Goal: Information Seeking & Learning: Learn about a topic

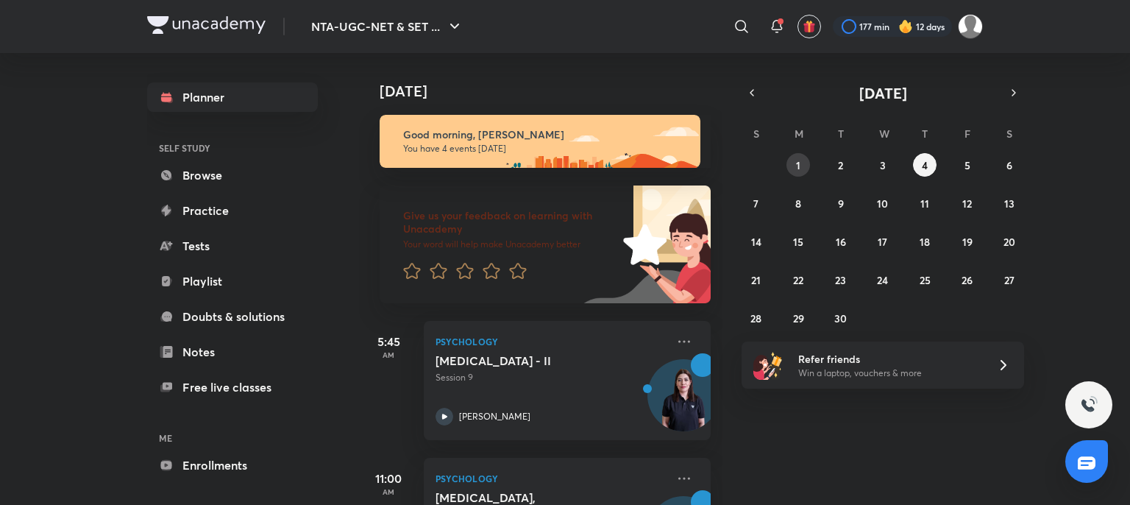
click at [800, 173] on button "1" at bounding box center [798, 165] width 24 height 24
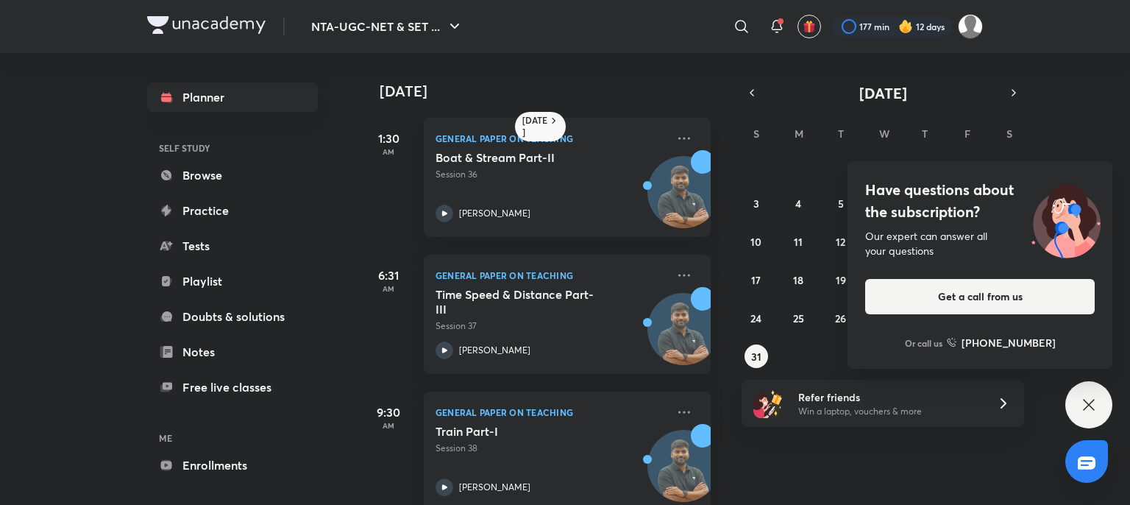
click at [1089, 407] on icon at bounding box center [1089, 405] width 18 height 18
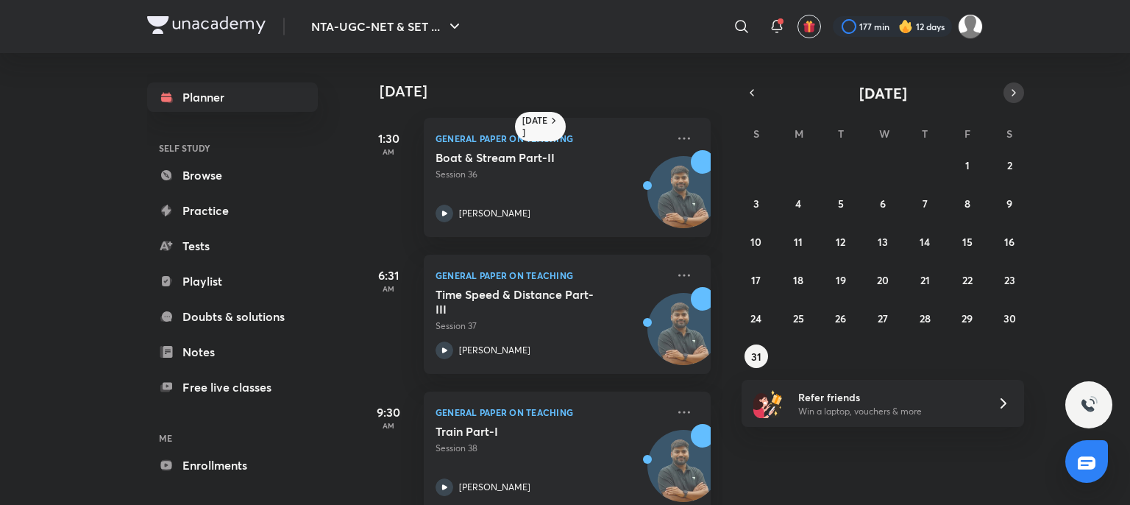
click at [1010, 89] on icon "button" at bounding box center [1014, 92] width 12 height 13
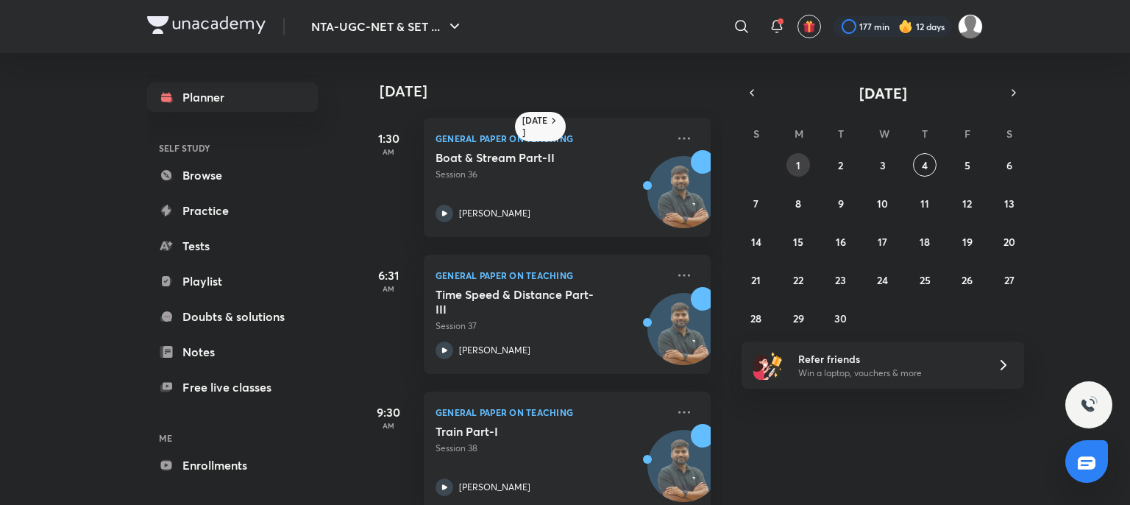
click at [803, 162] on button "1" at bounding box center [798, 165] width 24 height 24
click at [801, 163] on button "1" at bounding box center [798, 165] width 24 height 24
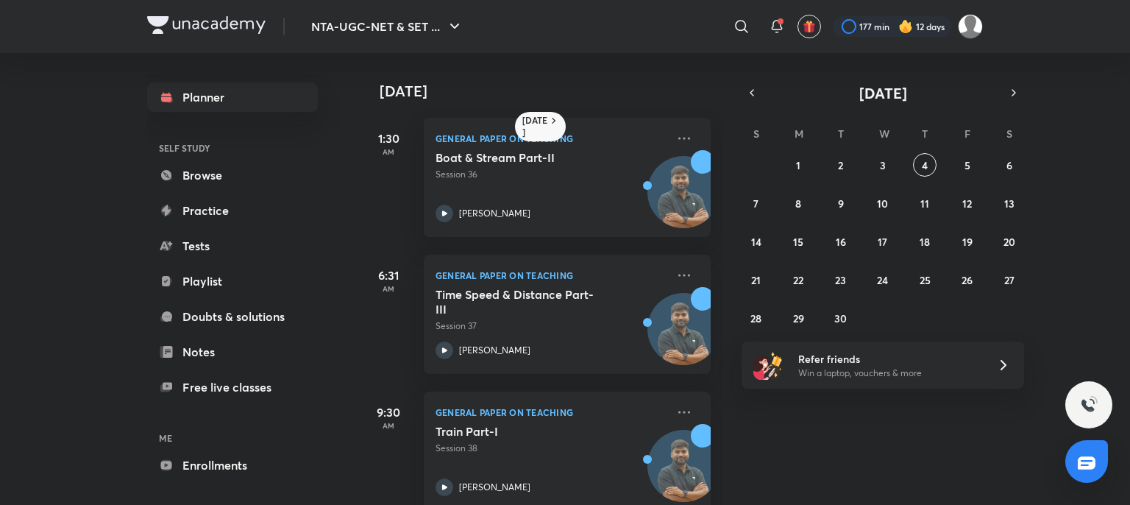
click at [359, 247] on div "6:31 AM General Paper on Teaching Time Speed & Distance Part-III Session 37 [PE…" at bounding box center [535, 305] width 352 height 137
click at [803, 154] on button "1" at bounding box center [798, 165] width 24 height 24
click at [800, 160] on abbr "1" at bounding box center [798, 165] width 4 height 14
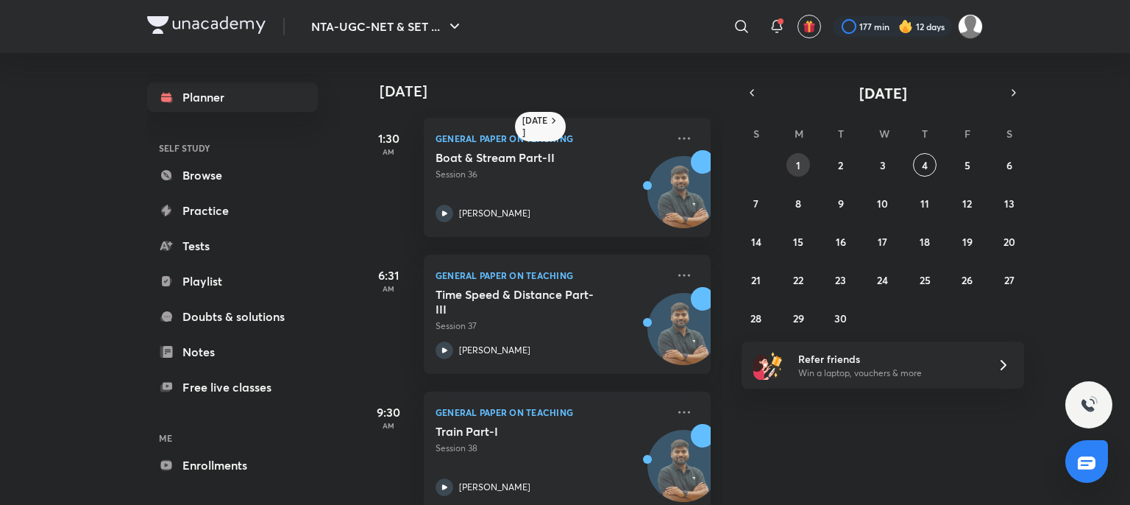
click at [800, 160] on abbr "1" at bounding box center [798, 165] width 4 height 14
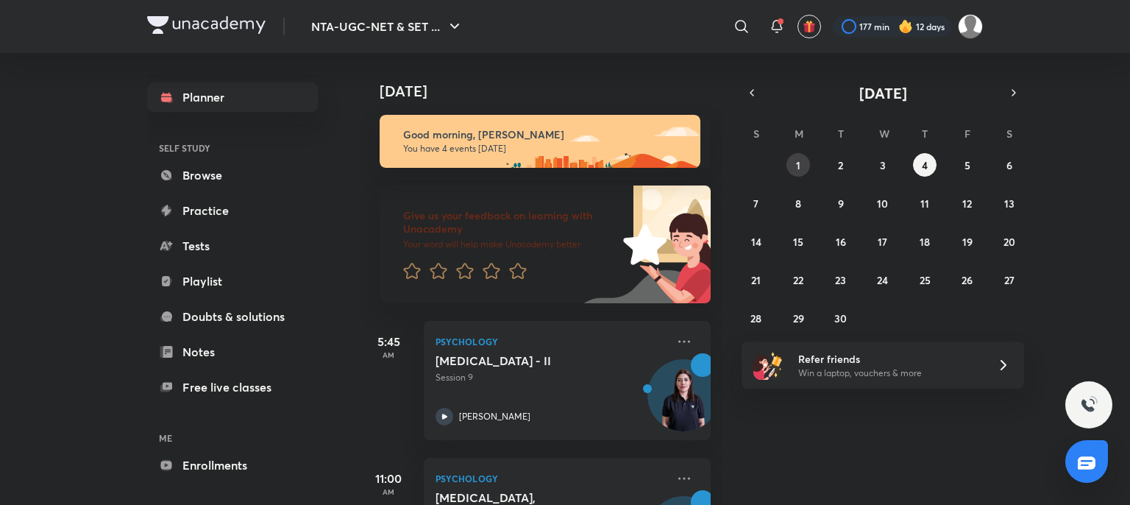
click at [803, 168] on button "1" at bounding box center [798, 165] width 24 height 24
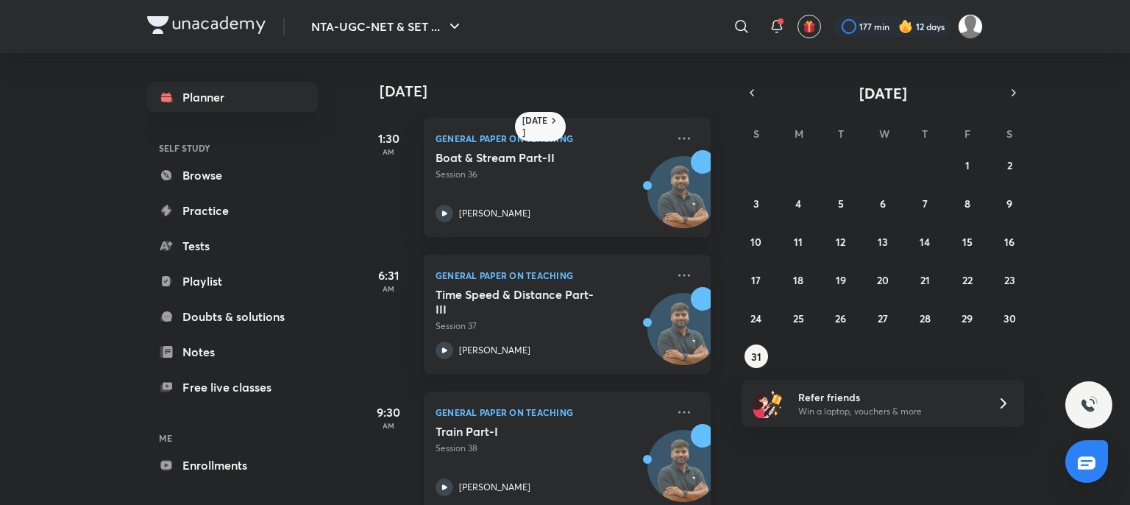
scroll to position [166, 0]
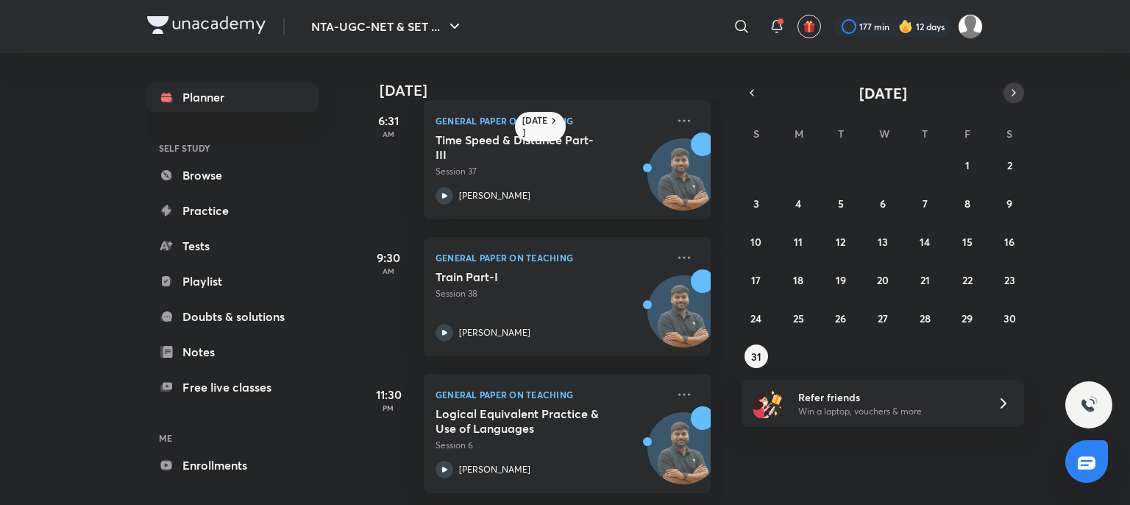
click at [1018, 89] on icon "button" at bounding box center [1014, 92] width 12 height 13
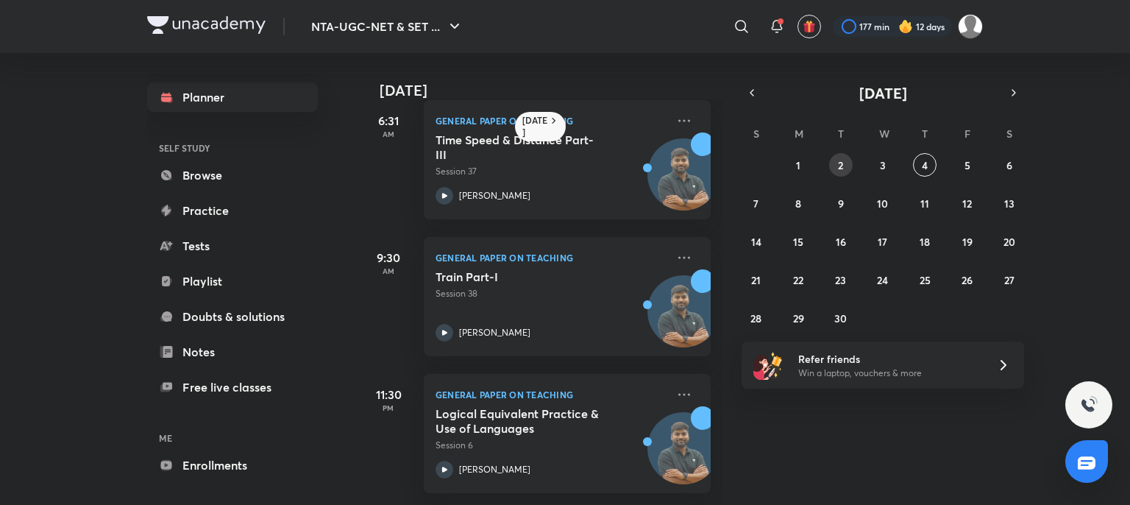
click at [839, 160] on abbr "2" at bounding box center [840, 165] width 5 height 14
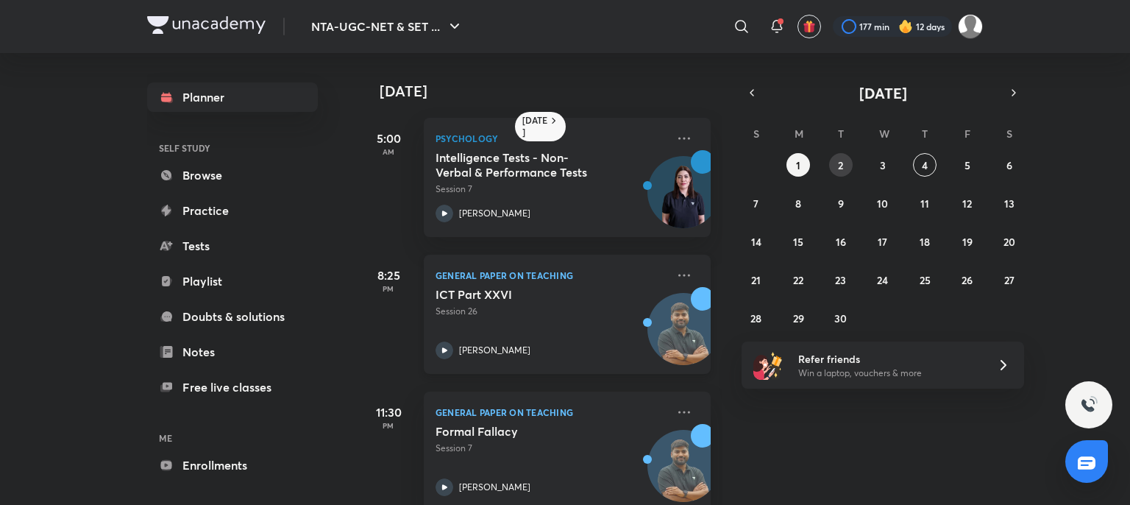
scroll to position [29, 0]
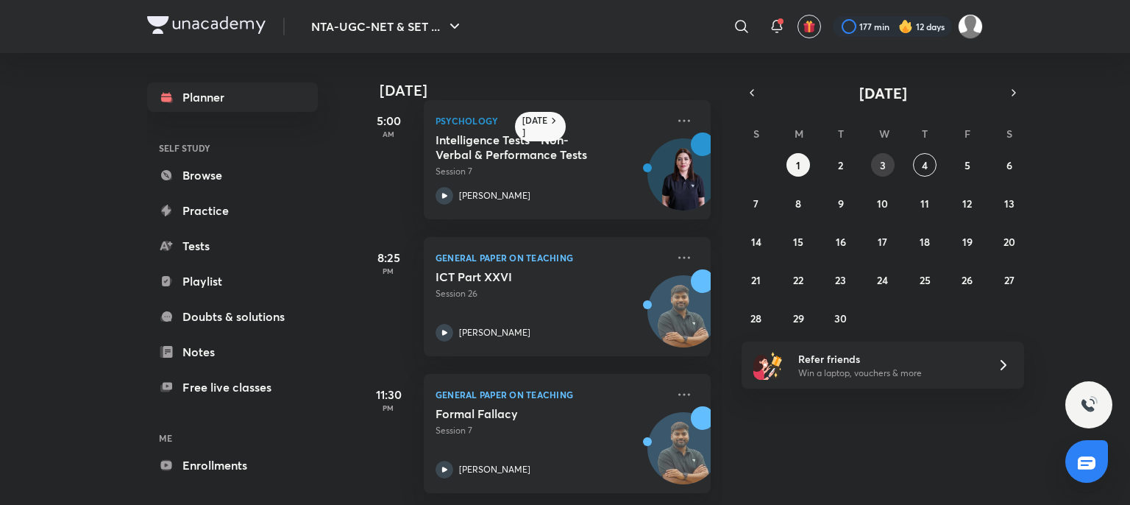
click at [883, 160] on abbr "3" at bounding box center [883, 165] width 6 height 14
click at [918, 162] on button "4" at bounding box center [925, 165] width 24 height 24
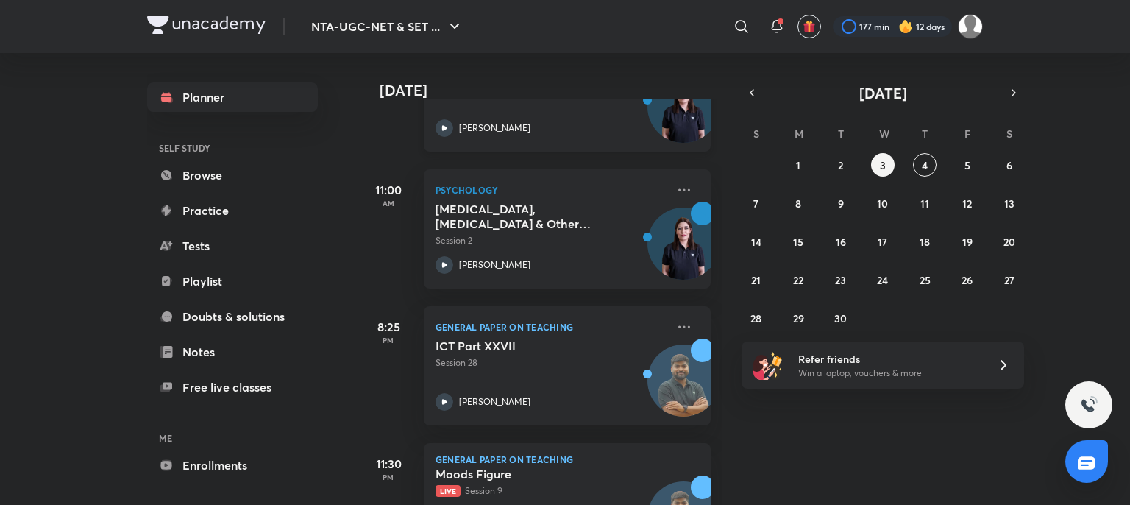
scroll to position [369, 0]
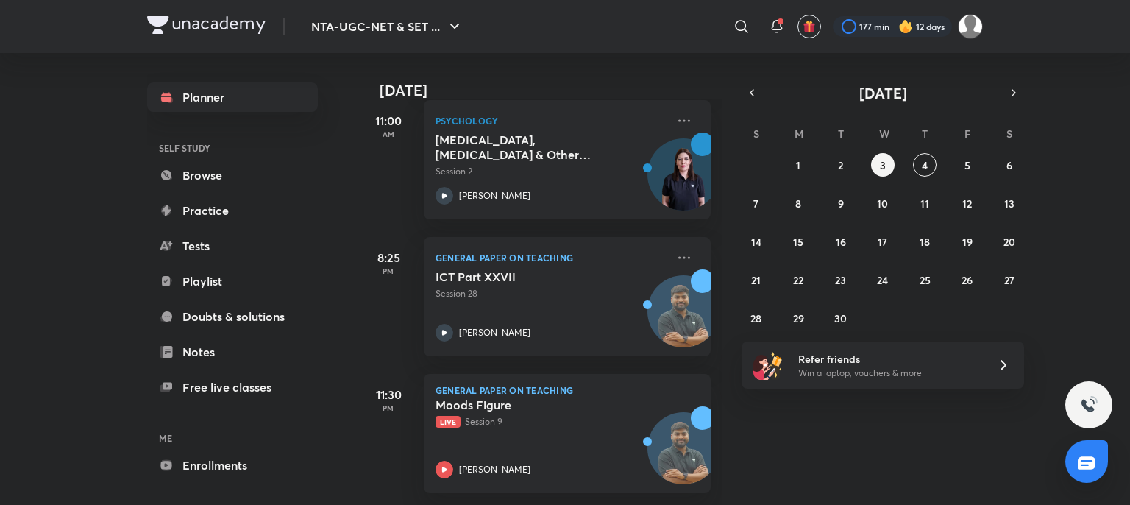
click at [955, 167] on div "31 1 2 3 4 5 6 7 8 9 10 11 12 13 14 15 16 17 18 19 20 21 22 23 24 25 26 27 28 2…" at bounding box center [883, 241] width 283 height 177
click at [973, 165] on button "5" at bounding box center [968, 165] width 24 height 24
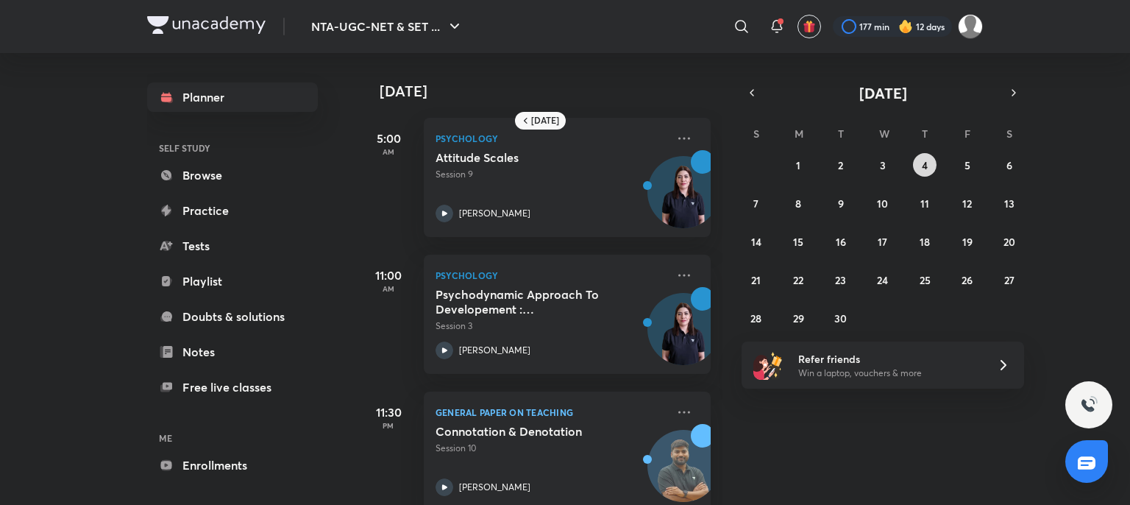
click at [932, 160] on button "4" at bounding box center [925, 165] width 24 height 24
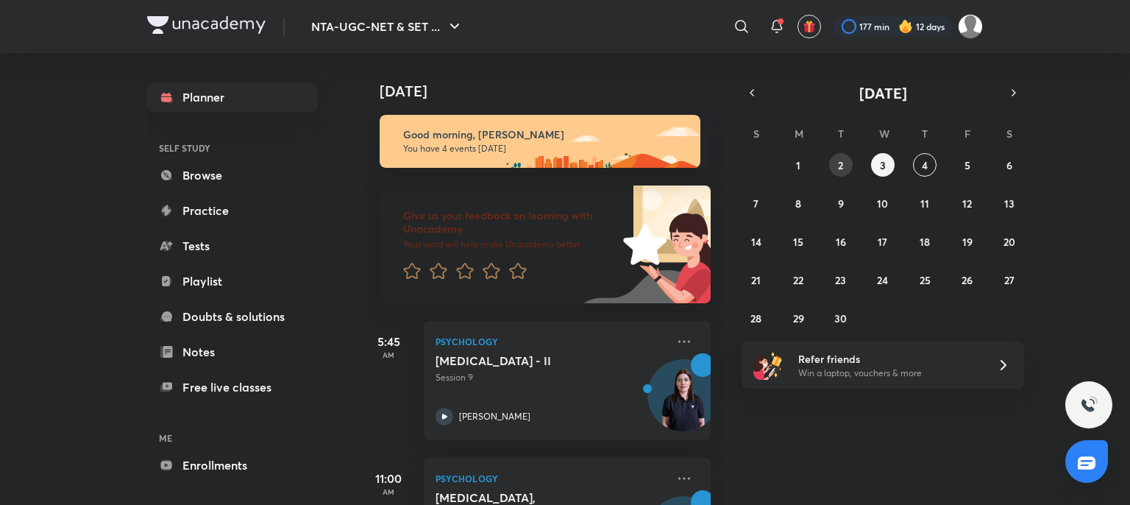
click at [836, 168] on button "2" at bounding box center [841, 165] width 24 height 24
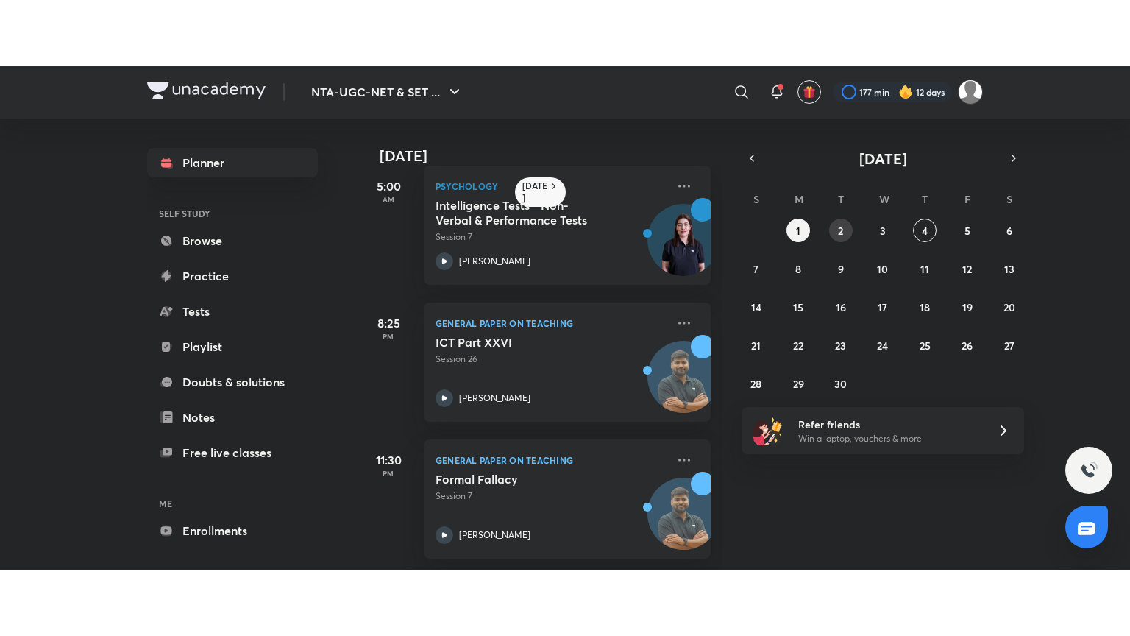
scroll to position [29, 0]
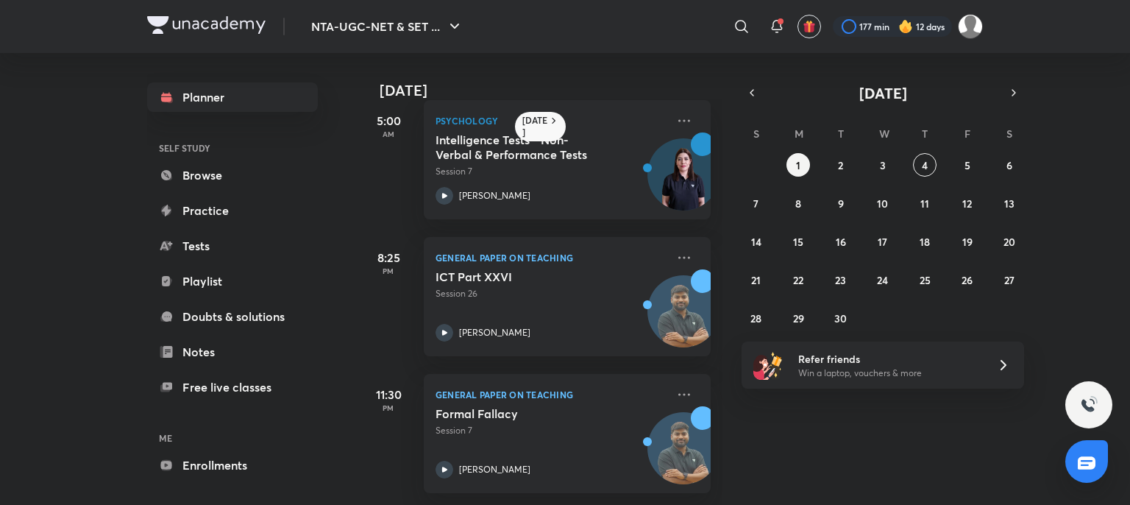
click at [524, 287] on p "Session 26" at bounding box center [551, 293] width 231 height 13
